Goal: Task Accomplishment & Management: Complete application form

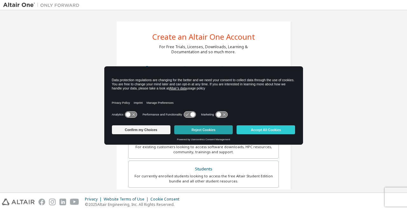
click at [213, 129] on button "Reject Cookies" at bounding box center [203, 130] width 59 height 9
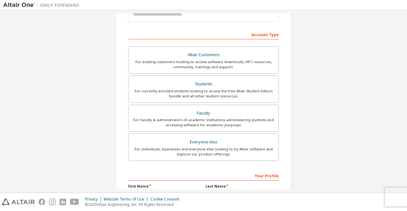
scroll to position [86, 0]
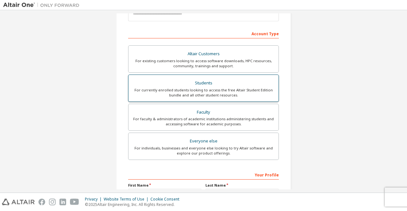
click at [271, 97] on label "Students For currently enrolled students looking to access the free Altair Stud…" at bounding box center [203, 88] width 151 height 27
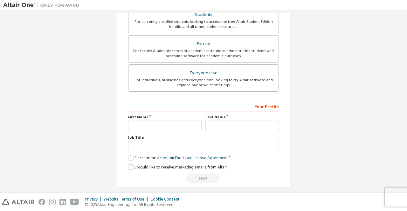
scroll to position [175, 0]
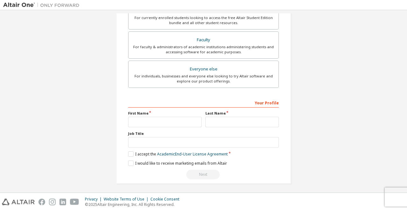
drag, startPoint x: 407, startPoint y: 160, endPoint x: 373, endPoint y: 174, distance: 36.9
click at [373, 174] on div "Create an Altair One Account For Free Trials, Licenses, Downloads, Learning & D…" at bounding box center [203, 14] width 401 height 353
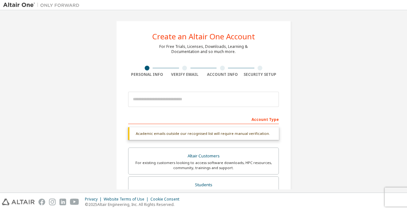
scroll to position [0, 0]
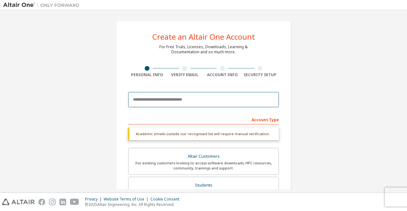
click at [197, 98] on input "email" at bounding box center [203, 99] width 151 height 15
type input "**********"
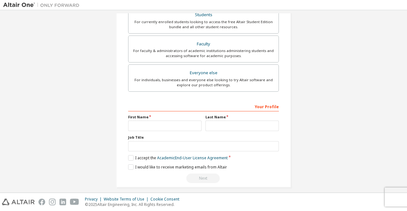
scroll to position [138, 0]
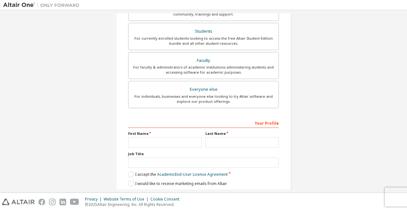
click at [400, 27] on div "**********" at bounding box center [203, 43] width 401 height 337
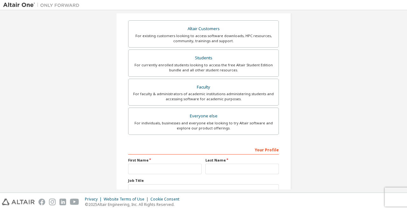
scroll to position [120, 0]
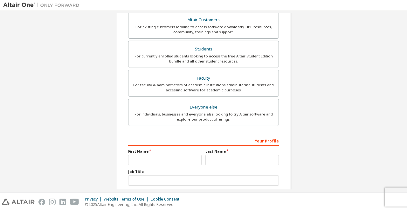
drag, startPoint x: 402, startPoint y: 91, endPoint x: 351, endPoint y: 46, distance: 68.3
click at [351, 46] on div "**********" at bounding box center [203, 61] width 401 height 337
click at [156, 155] on input "text" at bounding box center [164, 160] width 73 height 10
type input "*****"
click at [223, 159] on input "text" at bounding box center [241, 160] width 73 height 10
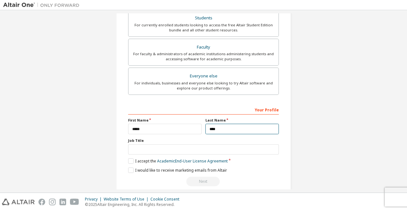
scroll to position [158, 0]
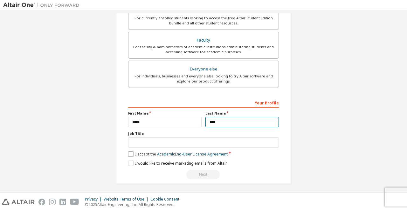
type input "****"
click at [128, 152] on label "I accept the Academic End-User License Agreement" at bounding box center [178, 154] width 100 height 5
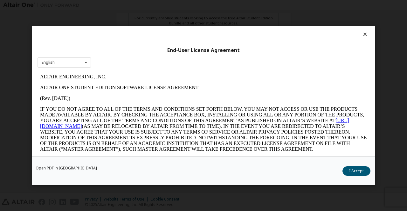
scroll to position [0, 0]
click at [353, 170] on button "I Accept" at bounding box center [356, 172] width 28 height 10
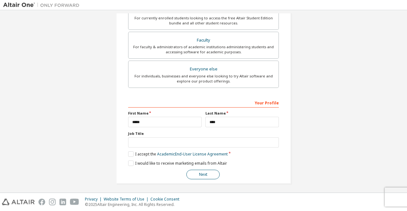
click at [195, 170] on button "Next" at bounding box center [202, 175] width 33 height 10
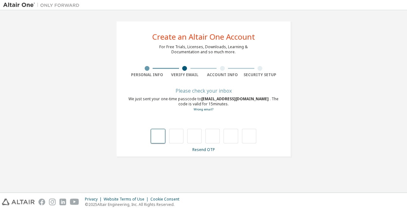
type input "*"
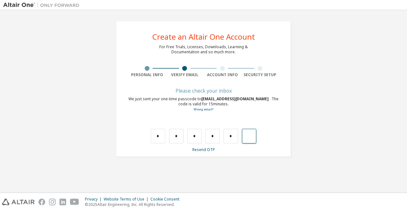
type input "*"
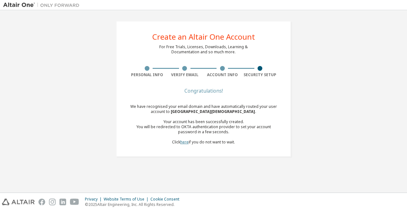
click at [187, 143] on link "here" at bounding box center [184, 142] width 8 height 5
